Goal: Find contact information: Find contact information

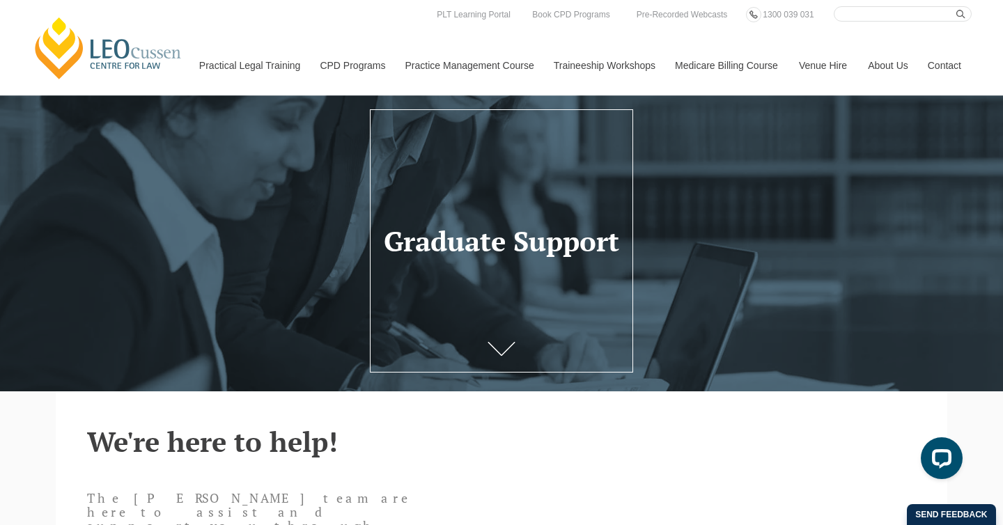
scroll to position [15, 0]
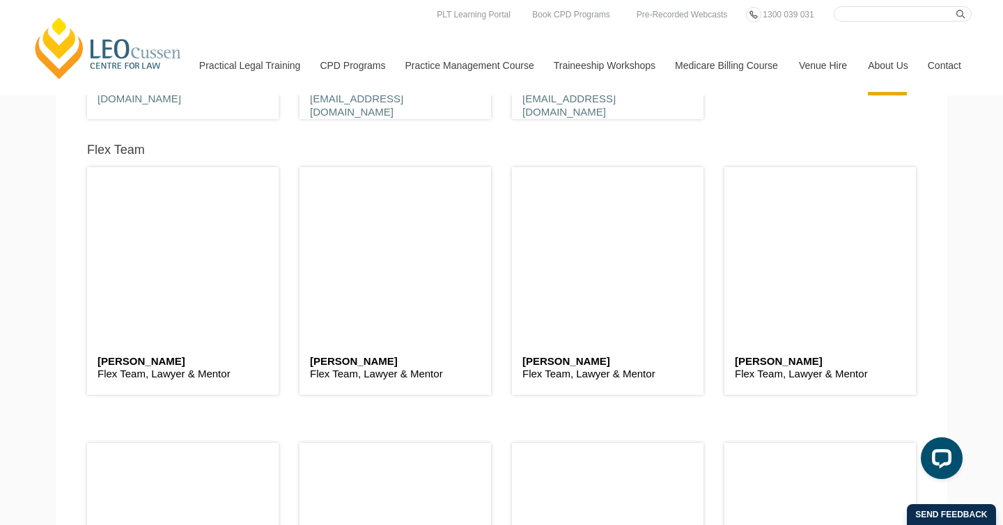
scroll to position [3473, 0]
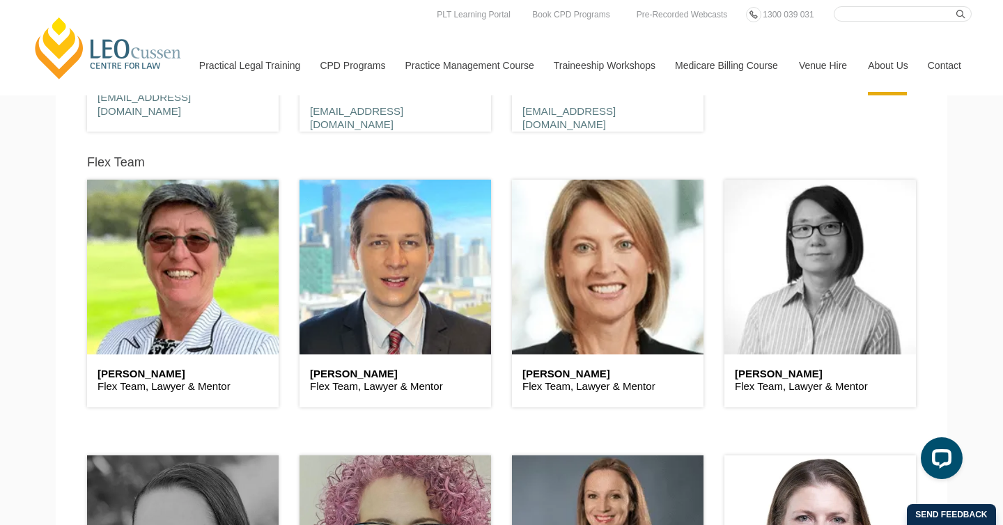
click at [808, 348] on header at bounding box center [820, 267] width 192 height 174
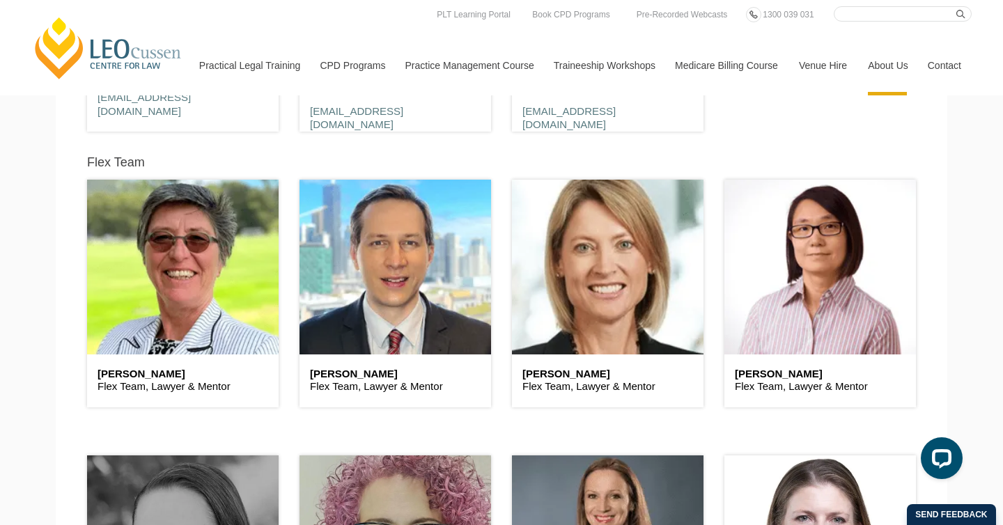
click at [756, 389] on p "Flex Team, Lawyer & Mentor" at bounding box center [820, 387] width 171 height 14
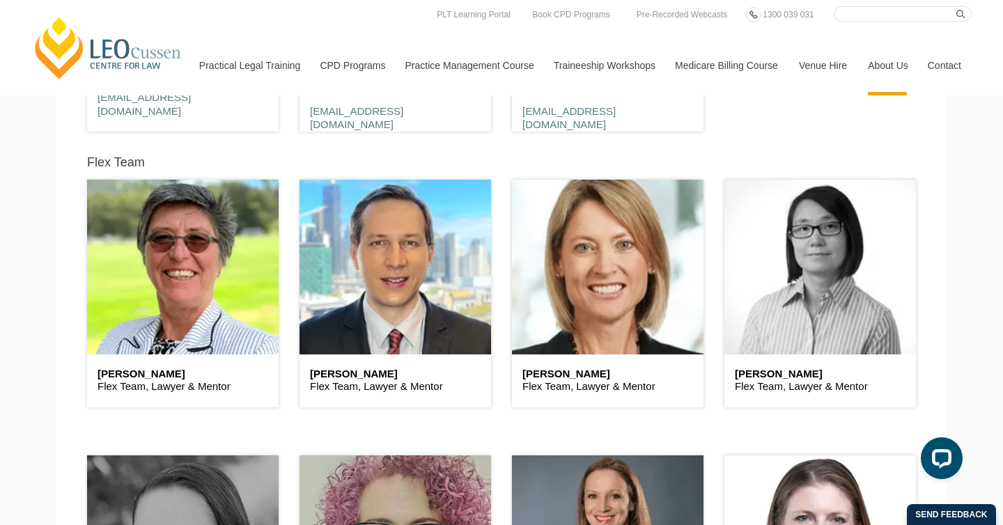
click at [788, 228] on header at bounding box center [820, 267] width 192 height 174
